Goal: Find specific page/section: Find specific page/section

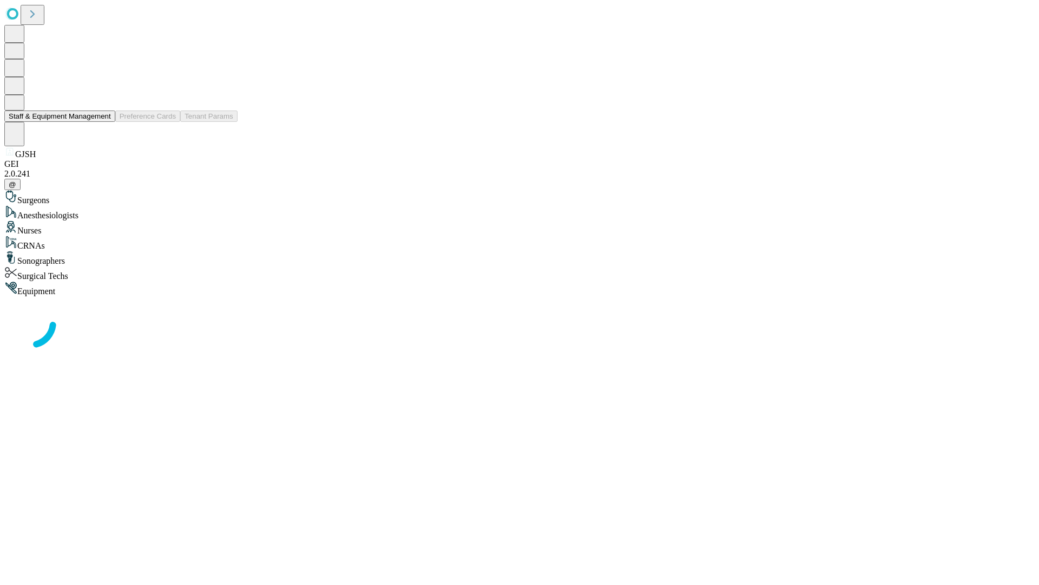
click at [103, 122] on button "Staff & Equipment Management" at bounding box center [59, 115] width 111 height 11
